Goal: Navigation & Orientation: Find specific page/section

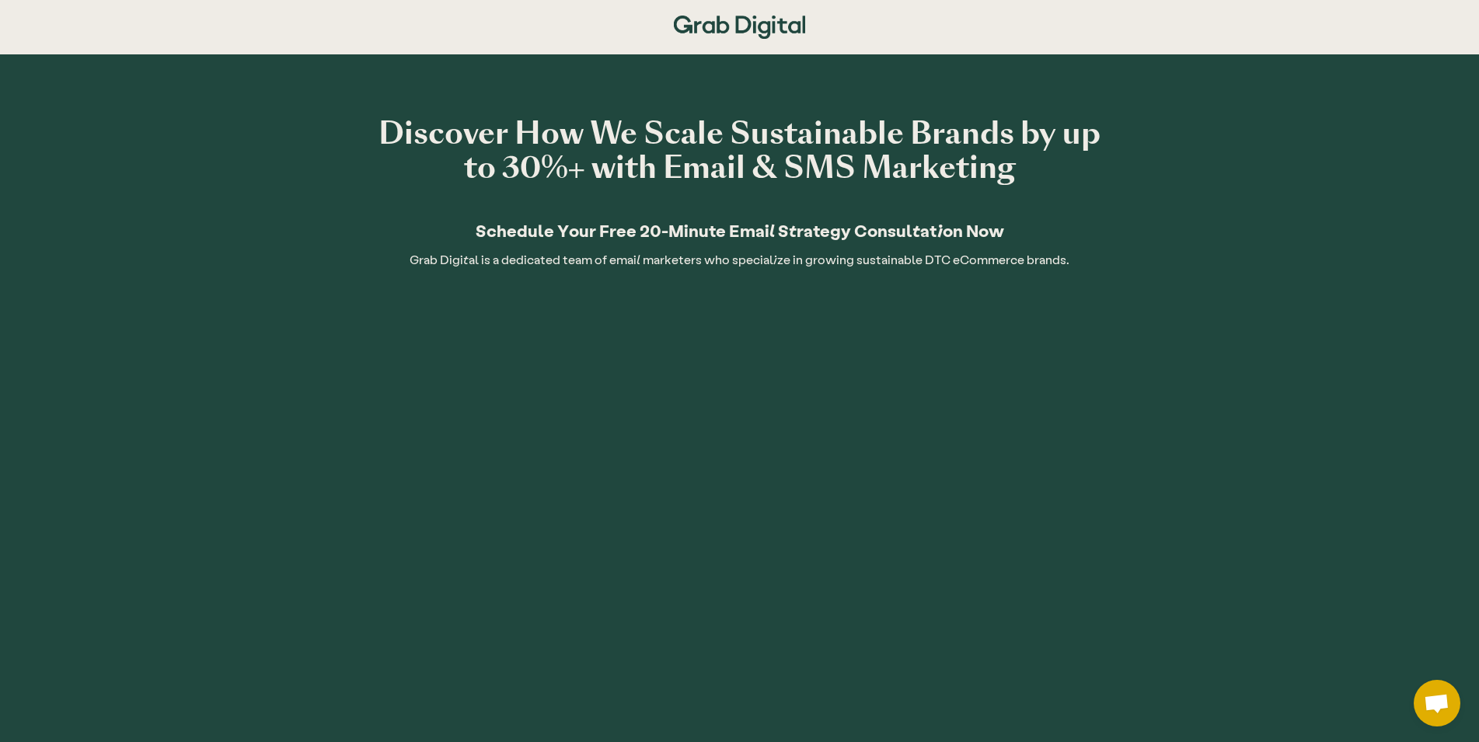
click at [769, 24] on img at bounding box center [739, 27] width 131 height 23
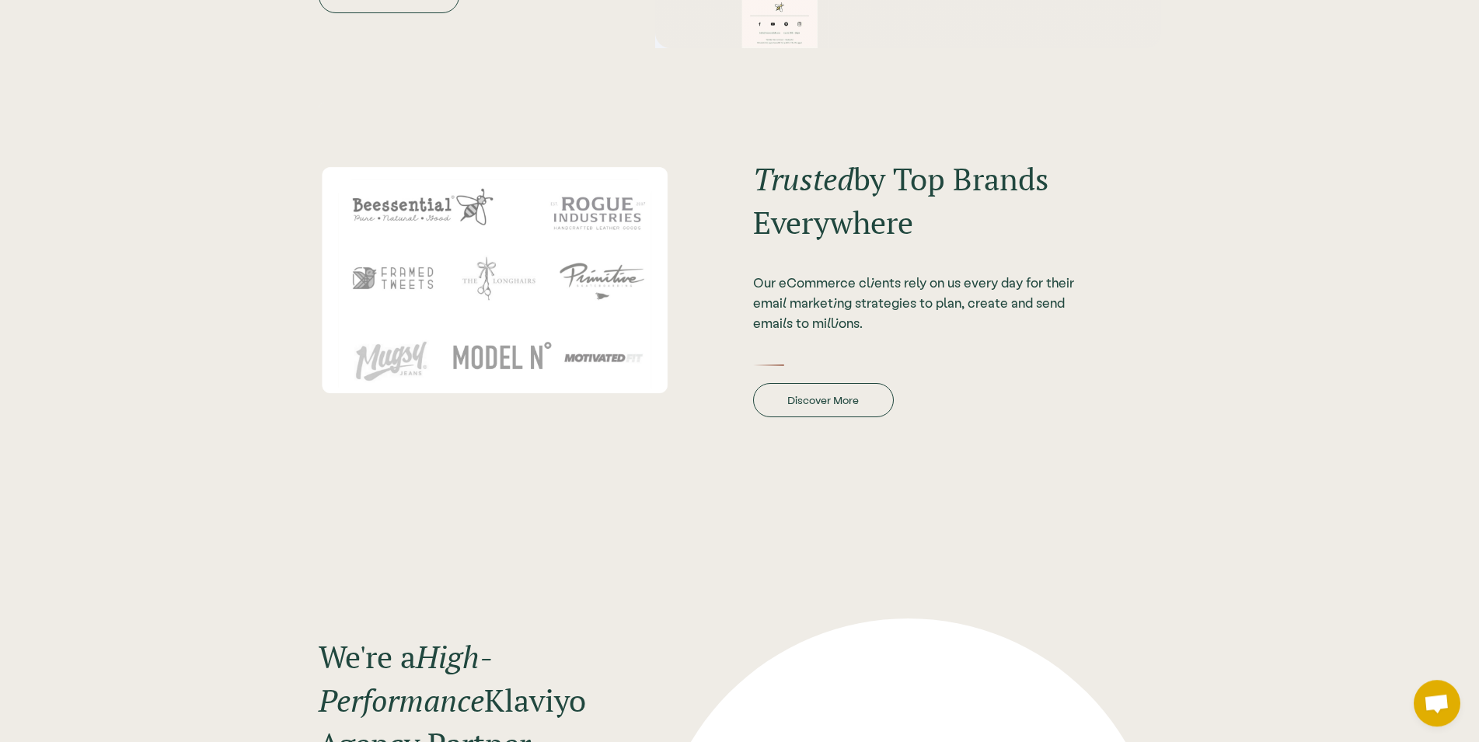
scroll to position [2220, 0]
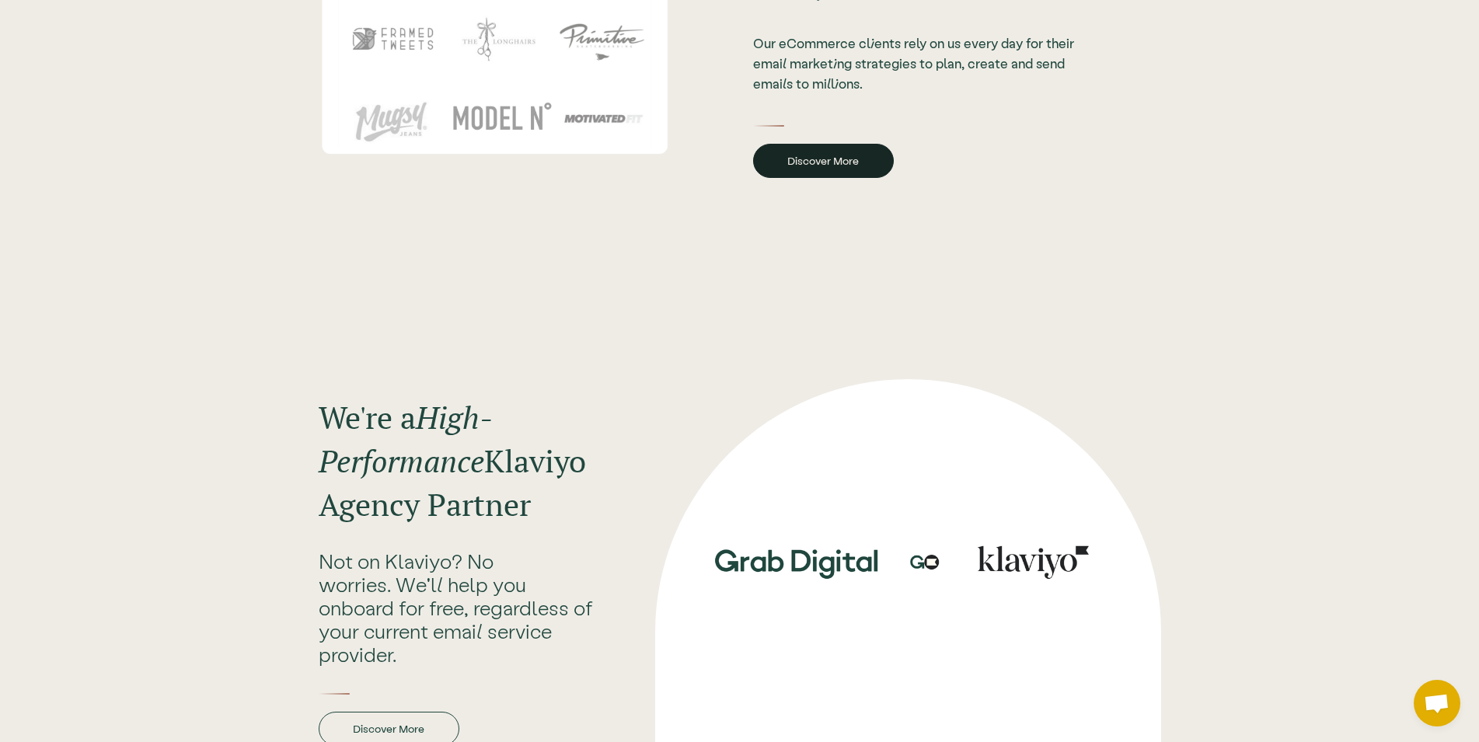
click at [848, 170] on link "Discover More" at bounding box center [823, 161] width 141 height 34
click at [849, 169] on link "Discover More" at bounding box center [823, 161] width 141 height 34
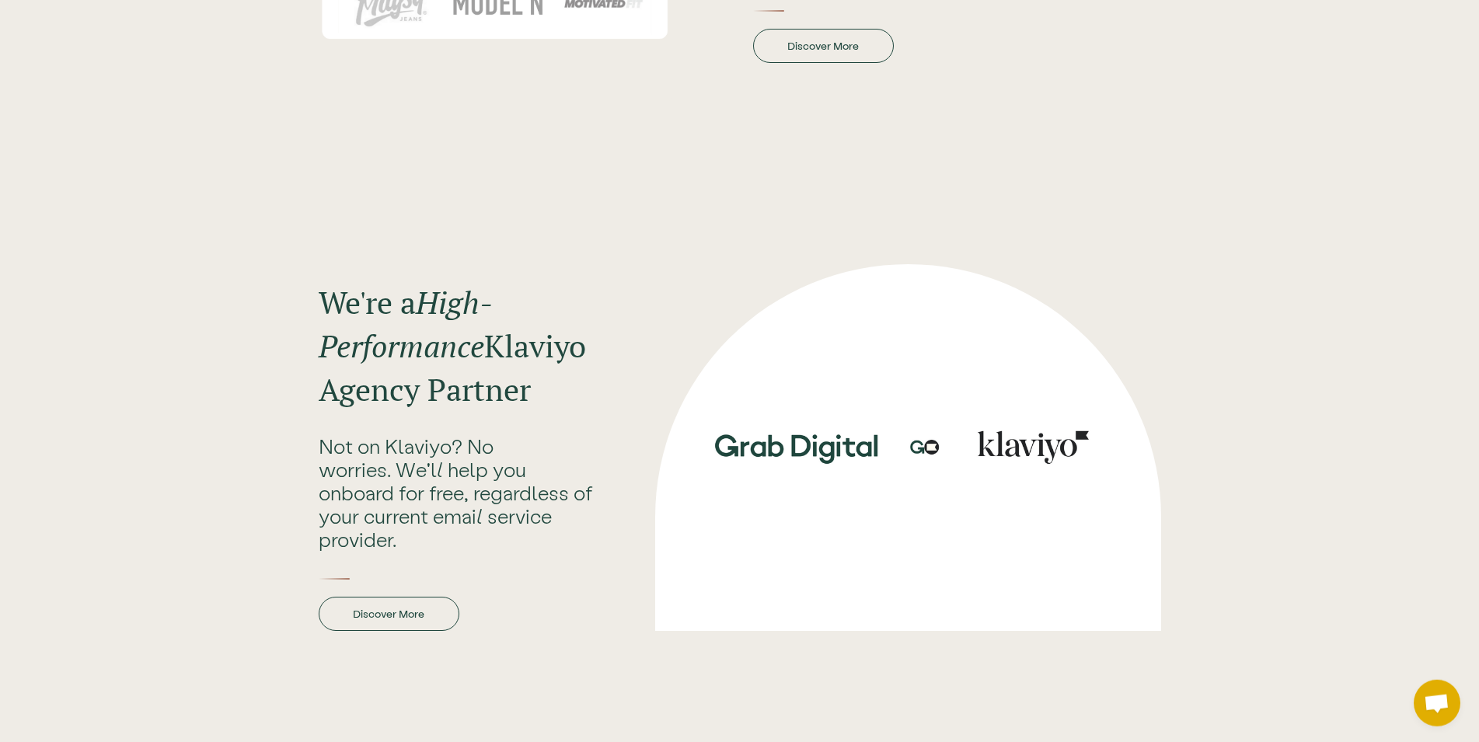
scroll to position [2458, 0]
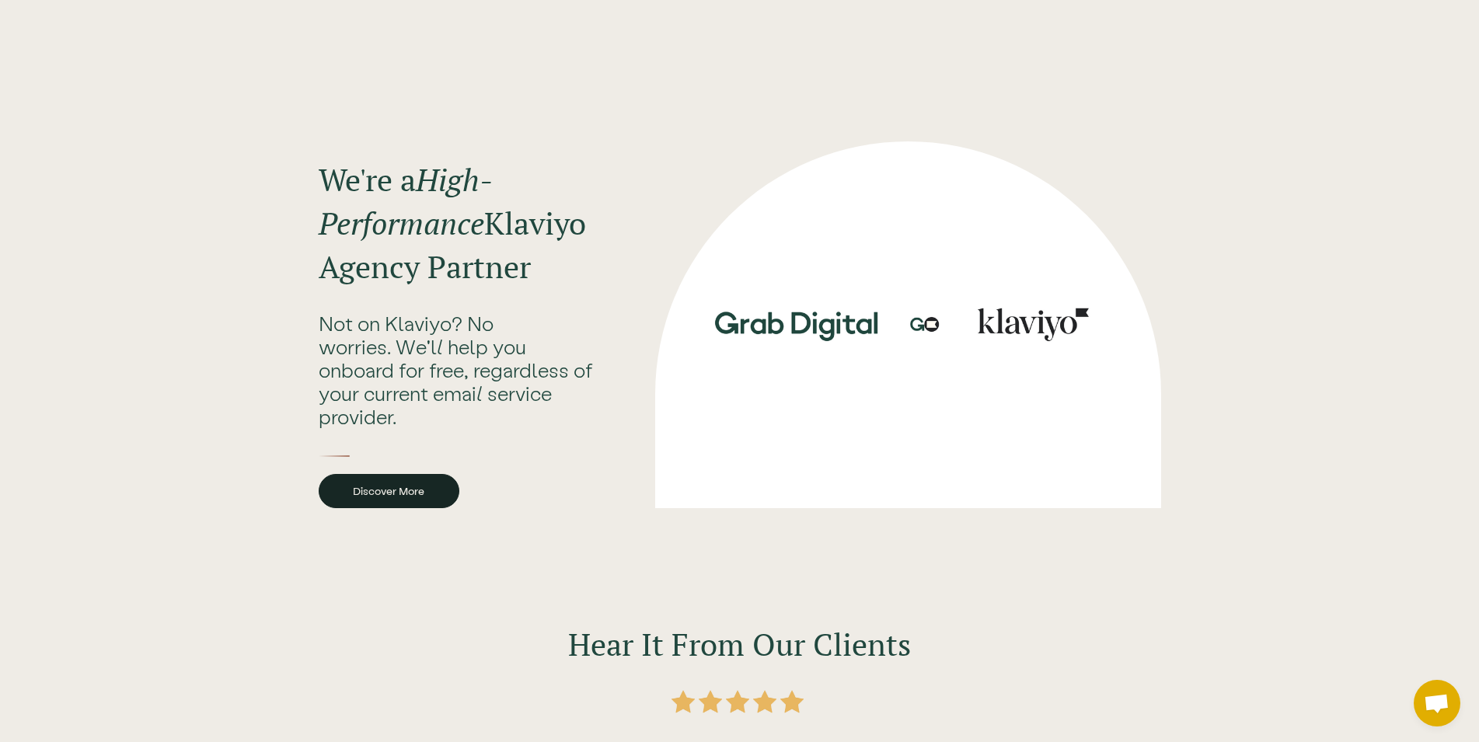
click at [410, 497] on link "Discover More" at bounding box center [389, 491] width 141 height 34
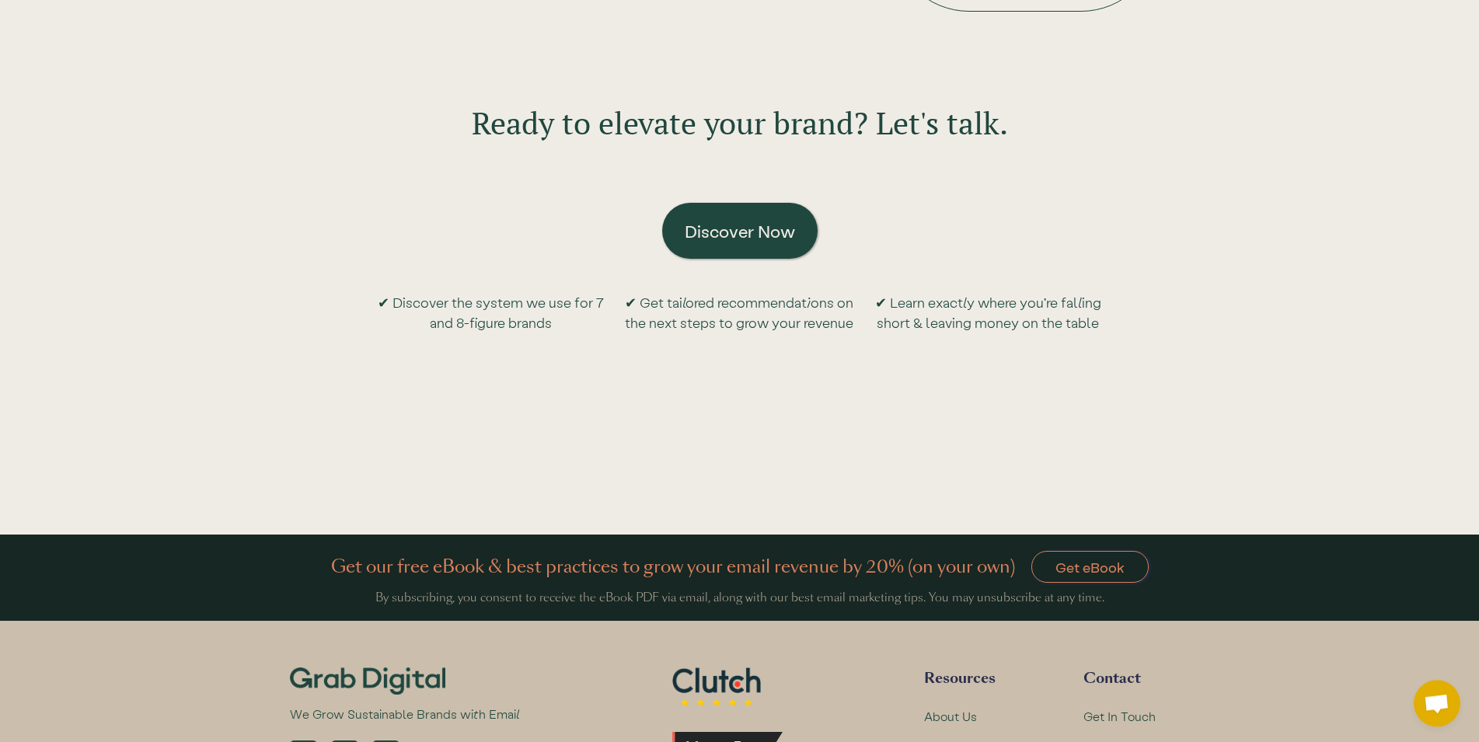
scroll to position [3552, 0]
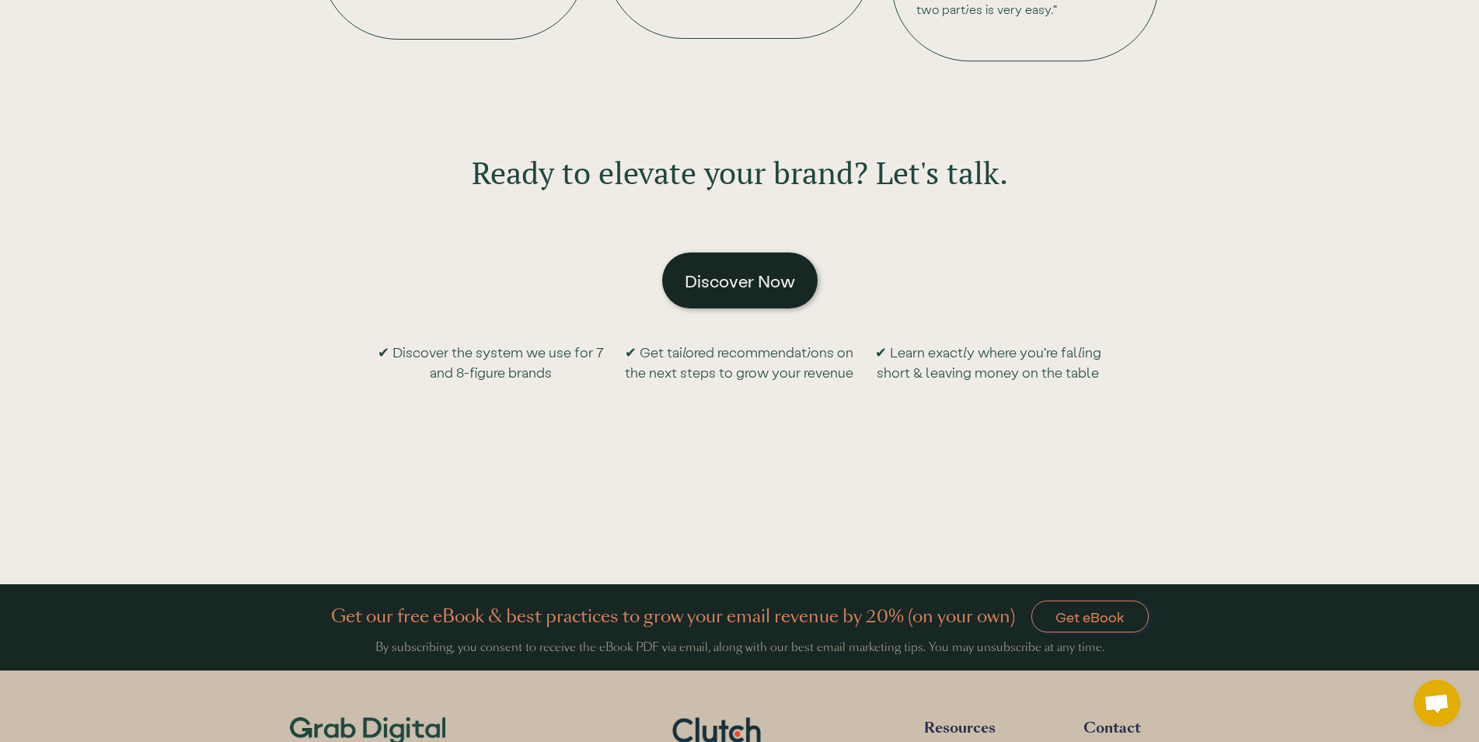
click at [750, 280] on link "Discover Now" at bounding box center [739, 281] width 155 height 56
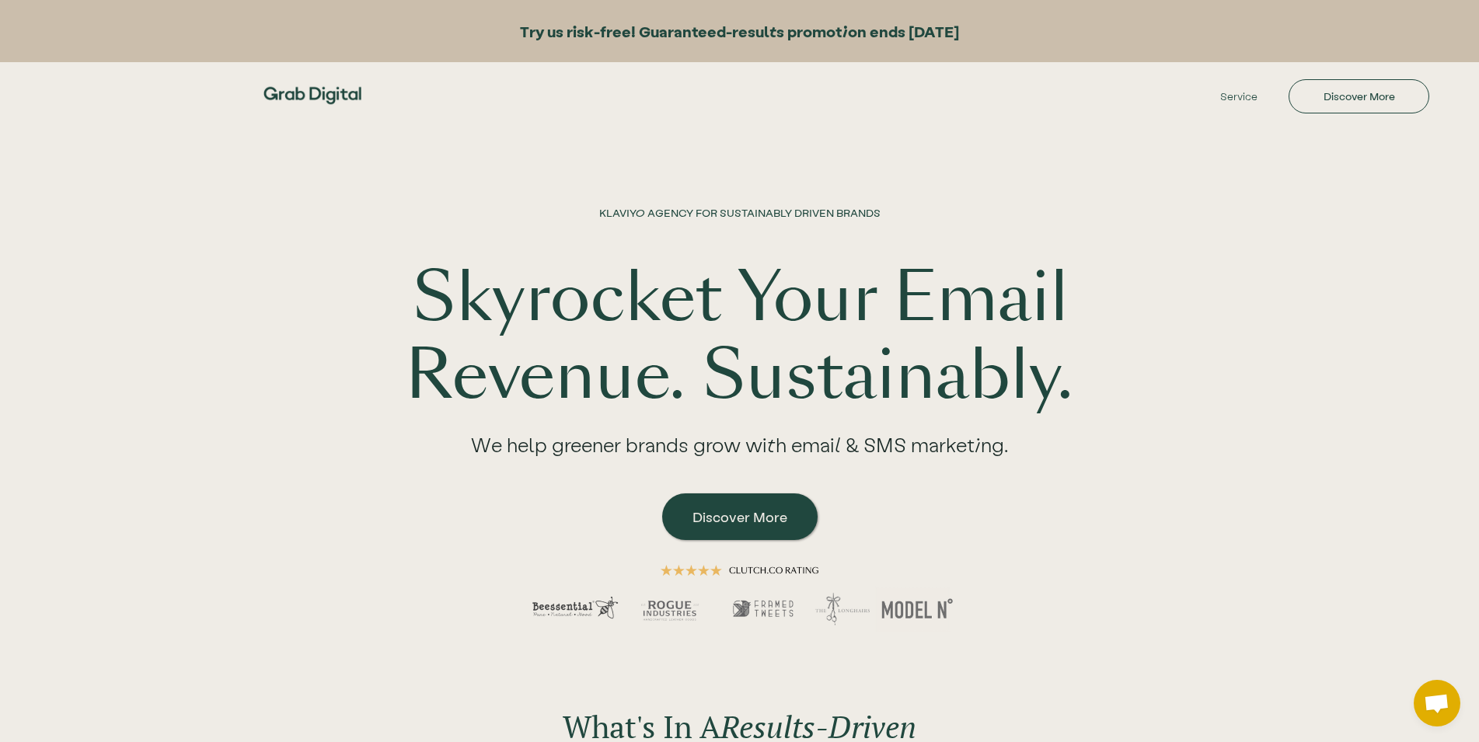
drag, startPoint x: 964, startPoint y: 38, endPoint x: 784, endPoint y: 42, distance: 179.6
click at [784, 42] on div "Try us risk-free! Guaranteed-results promotion ends [DATE]" at bounding box center [739, 31] width 1479 height 62
click at [816, 22] on strong "Try us risk-free! Guaranteed-results promotion ends [DATE]" at bounding box center [739, 31] width 439 height 19
drag, startPoint x: 974, startPoint y: 30, endPoint x: 452, endPoint y: 41, distance: 522.5
click at [452, 41] on div "Try us risk-free! Guaranteed-results promotion ends [DATE]" at bounding box center [739, 31] width 1479 height 62
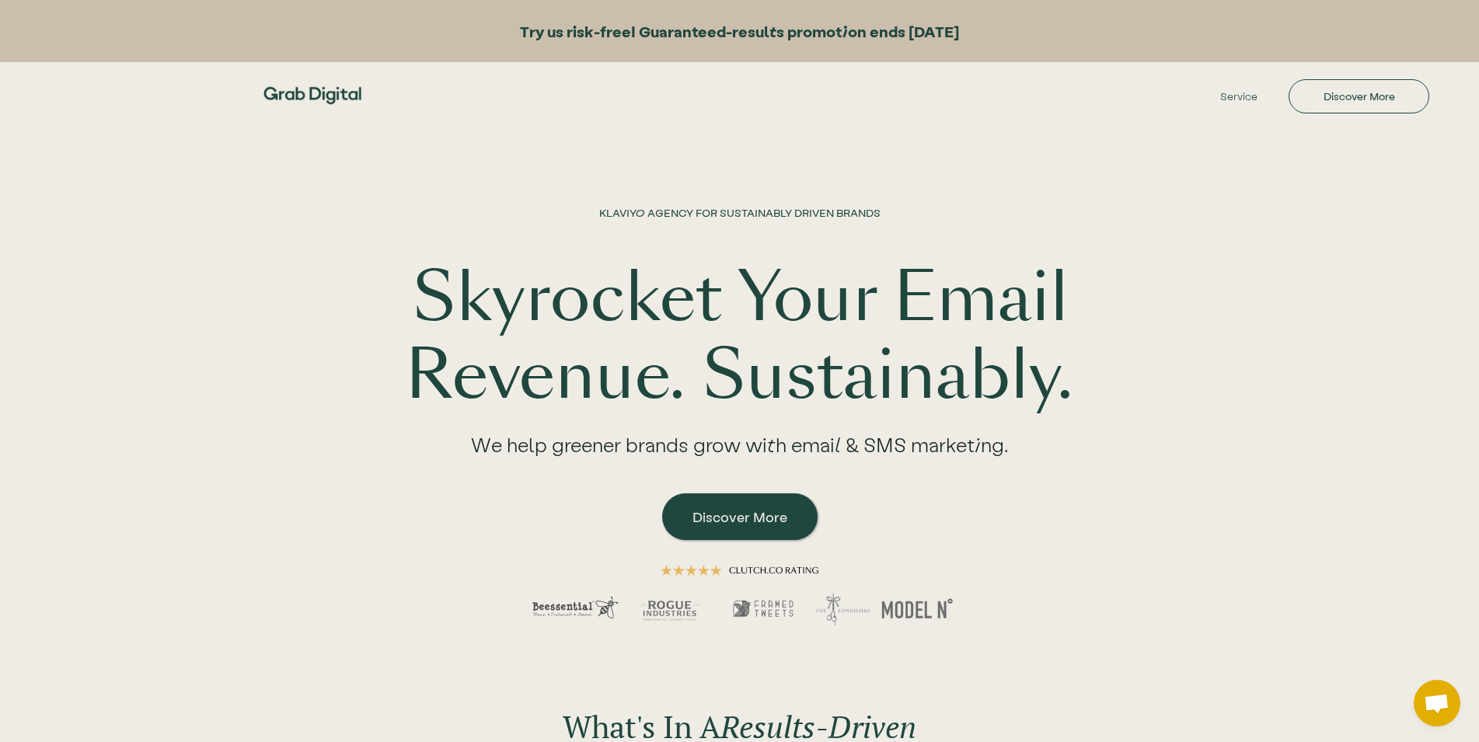
click at [621, 30] on strong "Try us risk-free! Guaranteed-results promotion ends [DATE]" at bounding box center [739, 31] width 439 height 19
